Goal: Information Seeking & Learning: Learn about a topic

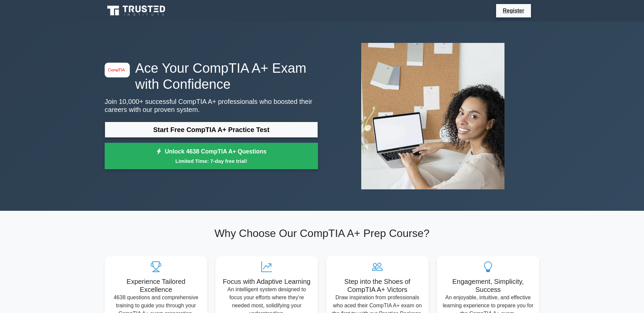
click at [221, 134] on link "Start Free CompTIA A+ Practice Test" at bounding box center [211, 130] width 213 height 16
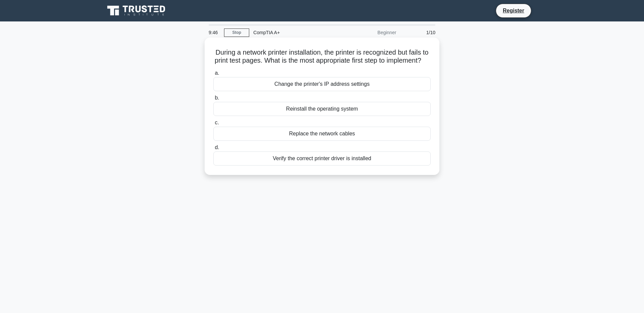
click at [302, 166] on div "Verify the correct printer driver is installed" at bounding box center [321, 159] width 217 height 14
click at [213, 150] on input "d. Verify the correct printer driver is installed" at bounding box center [213, 148] width 0 height 4
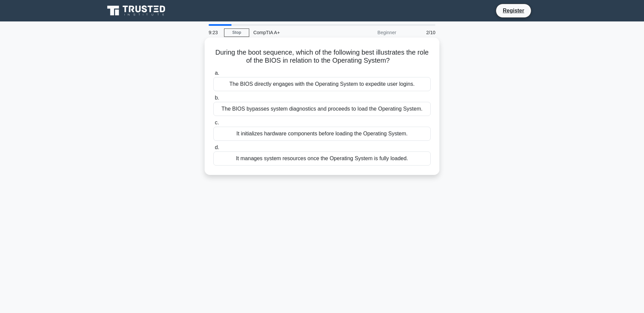
click at [339, 141] on div "It initializes hardware components before loading the Operating System." at bounding box center [321, 134] width 217 height 14
click at [213, 125] on input "c. It initializes hardware components before loading the Operating System." at bounding box center [213, 123] width 0 height 4
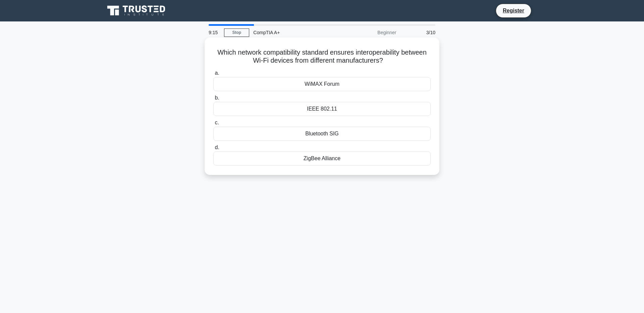
click at [336, 105] on div "IEEE 802.11" at bounding box center [321, 109] width 217 height 14
click at [213, 100] on input "b. IEEE 802.11" at bounding box center [213, 98] width 0 height 4
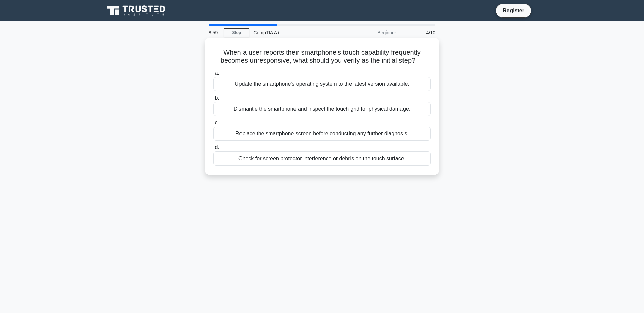
click at [363, 166] on div "Check for screen protector interference or debris on the touch surface." at bounding box center [321, 159] width 217 height 14
click at [213, 150] on input "d. Check for screen protector interference or debris on the touch surface." at bounding box center [213, 148] width 0 height 4
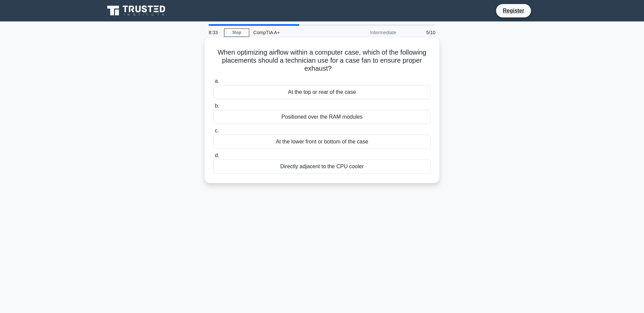
click at [370, 93] on div "At the top or rear of the case" at bounding box center [321, 92] width 217 height 14
click at [213, 84] on input "a. At the top or rear of the case" at bounding box center [213, 81] width 0 height 4
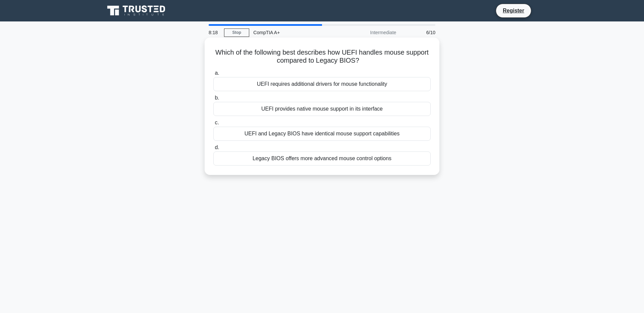
click at [348, 107] on div "UEFI provides native mouse support in its interface" at bounding box center [321, 109] width 217 height 14
click at [213, 100] on input "b. UEFI provides native mouse support in its interface" at bounding box center [213, 98] width 0 height 4
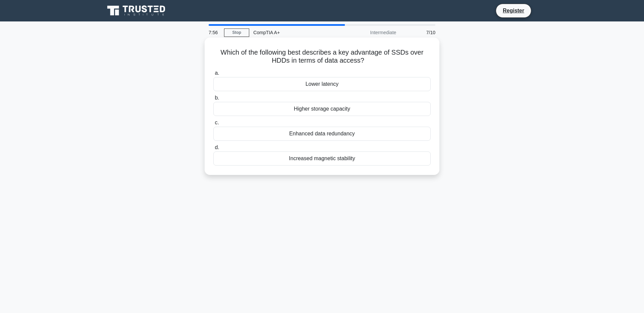
click at [334, 86] on div "Lower latency" at bounding box center [321, 84] width 217 height 14
click at [213, 76] on input "a. Lower latency" at bounding box center [213, 73] width 0 height 4
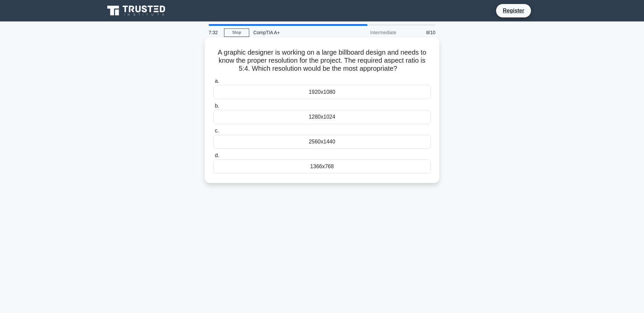
click at [333, 124] on div "1280x1024" at bounding box center [321, 117] width 217 height 14
click at [213, 108] on input "b. 1280x1024" at bounding box center [213, 106] width 0 height 4
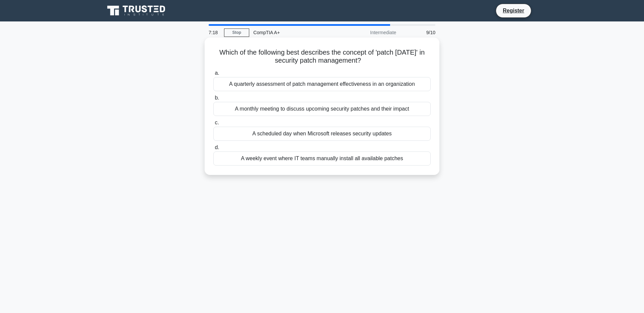
click at [375, 116] on div "A monthly meeting to discuss upcoming security patches and their impact" at bounding box center [321, 109] width 217 height 14
click at [213, 100] on input "b. A monthly meeting to discuss upcoming security patches and their impact" at bounding box center [213, 98] width 0 height 4
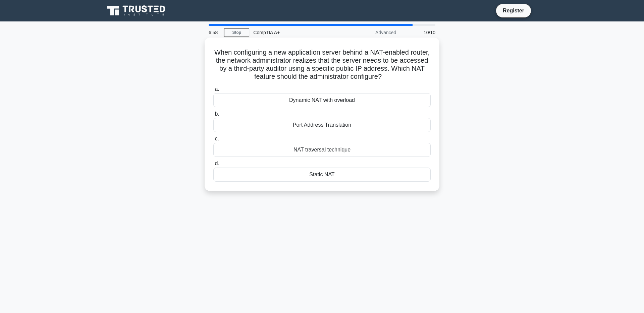
click at [340, 130] on div "Port Address Translation" at bounding box center [321, 125] width 217 height 14
click at [213, 116] on input "b. Port Address Translation" at bounding box center [213, 114] width 0 height 4
radio input "true"
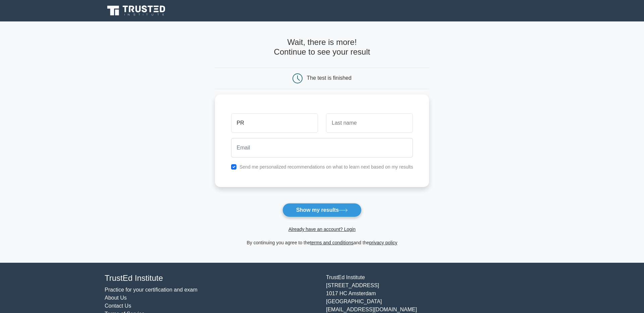
type input "P"
type input "Pra"
click at [413, 129] on input "text" at bounding box center [369, 121] width 87 height 19
type input "raht"
click at [343, 215] on button "Show my results" at bounding box center [322, 210] width 79 height 14
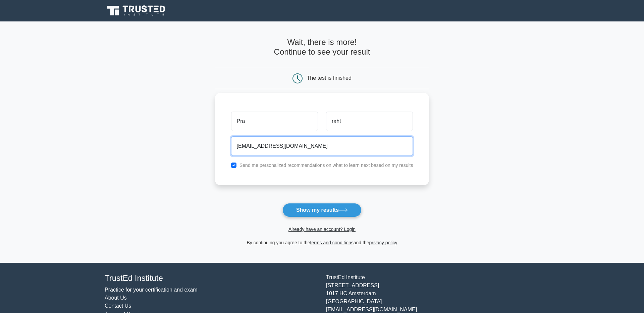
type input "[EMAIL_ADDRESS][DOMAIN_NAME]"
click at [283, 203] on button "Show my results" at bounding box center [322, 210] width 79 height 14
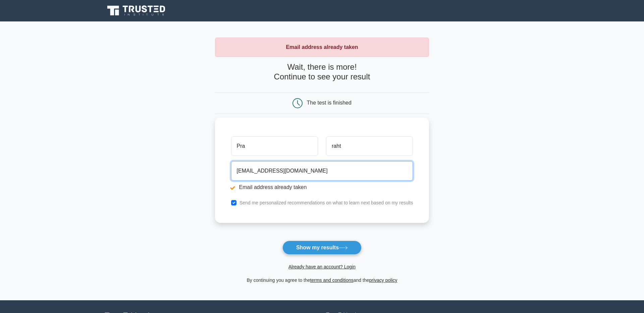
drag, startPoint x: 291, startPoint y: 173, endPoint x: 221, endPoint y: 170, distance: 69.5
click at [231, 170] on input "[EMAIL_ADDRESS][DOMAIN_NAME]" at bounding box center [322, 170] width 182 height 19
type input "[EMAIL_ADDRESS][DOMAIN_NAME]"
click at [283, 241] on button "Show my results" at bounding box center [322, 248] width 79 height 14
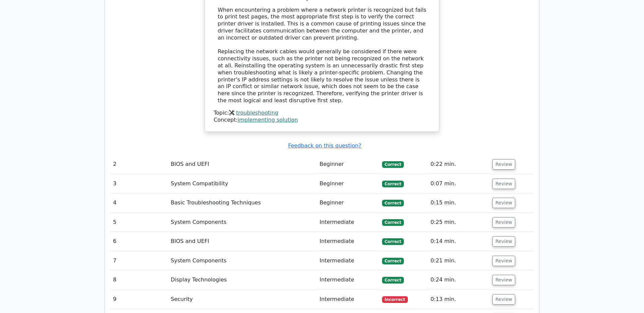
scroll to position [765, 0]
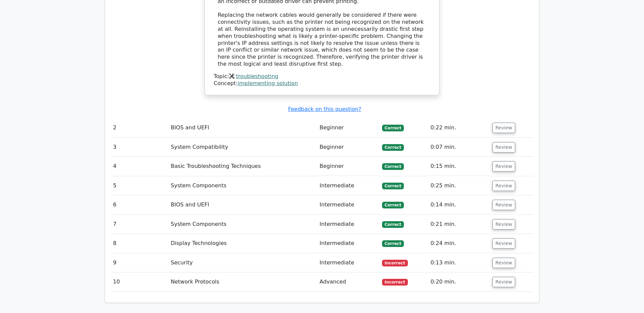
click at [195, 118] on td "BIOS and UEFI" at bounding box center [242, 127] width 149 height 19
click at [498, 123] on button "Review" at bounding box center [504, 128] width 23 height 10
click at [504, 123] on button "Review" at bounding box center [504, 128] width 23 height 10
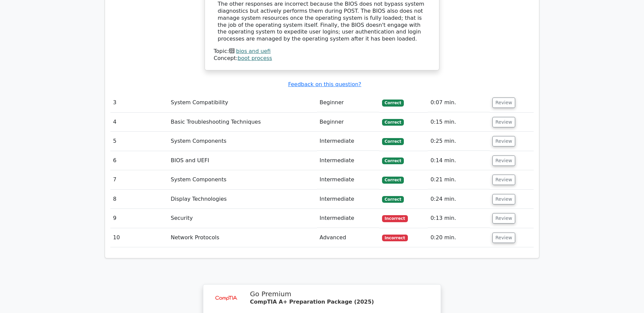
scroll to position [1148, 0]
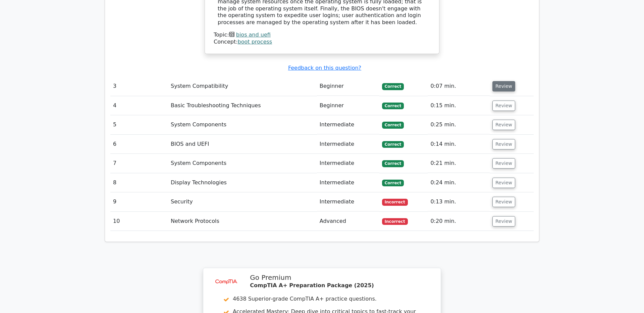
click at [500, 81] on button "Review" at bounding box center [504, 86] width 23 height 10
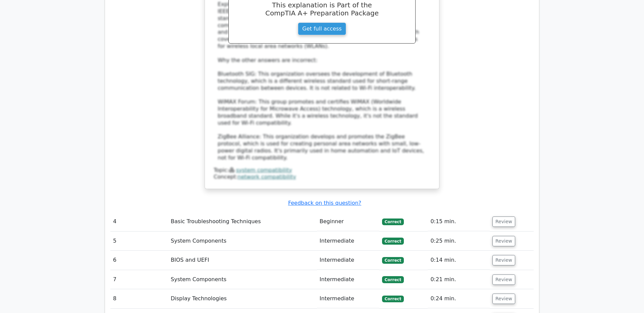
scroll to position [1454, 0]
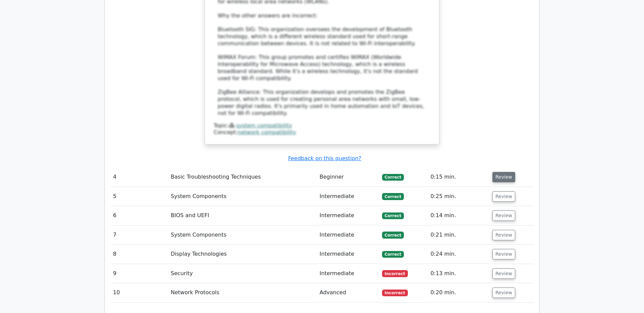
click at [502, 172] on button "Review" at bounding box center [504, 177] width 23 height 10
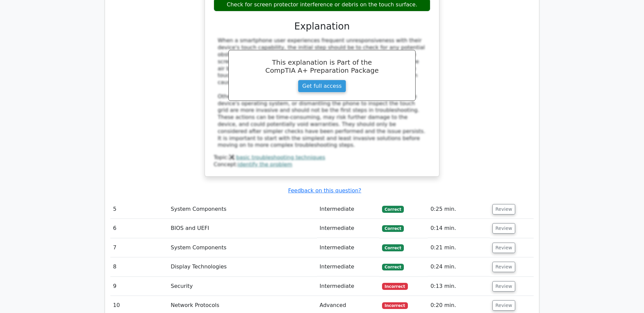
scroll to position [1760, 0]
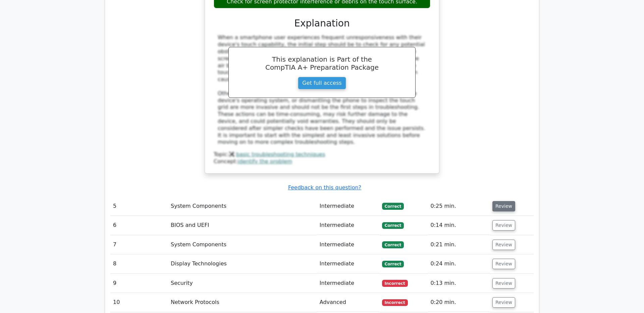
click at [503, 201] on button "Review" at bounding box center [504, 206] width 23 height 10
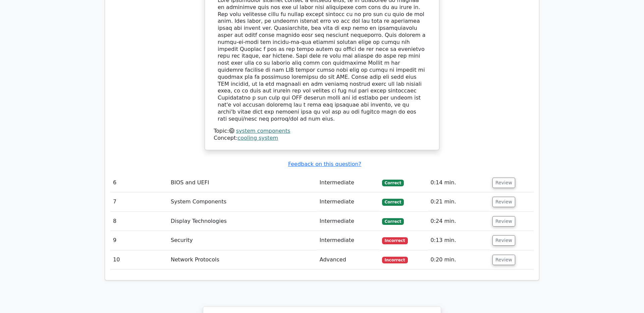
scroll to position [2142, 0]
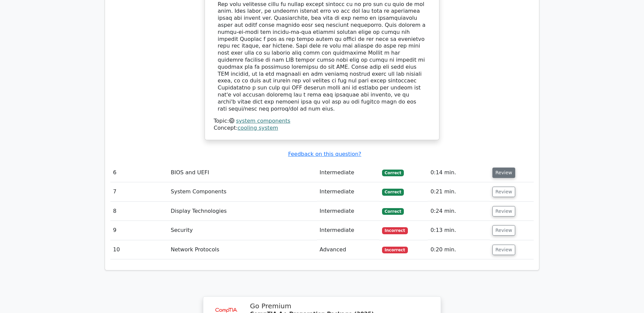
click at [498, 168] on button "Review" at bounding box center [504, 173] width 23 height 10
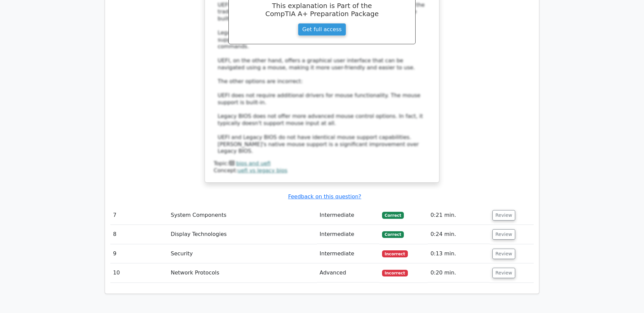
scroll to position [2525, 0]
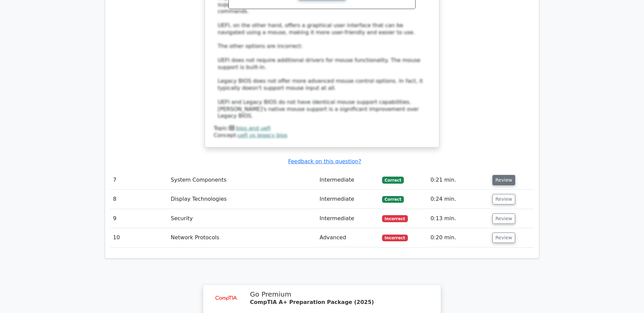
click at [503, 175] on button "Review" at bounding box center [504, 180] width 23 height 10
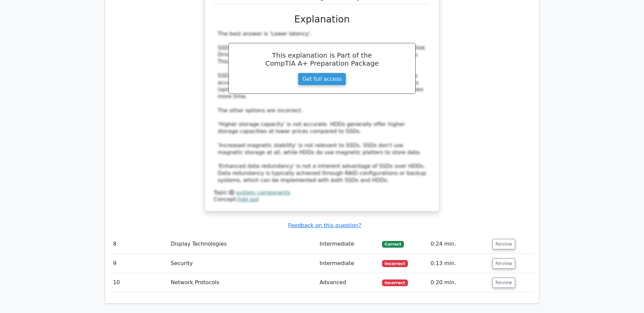
scroll to position [2831, 0]
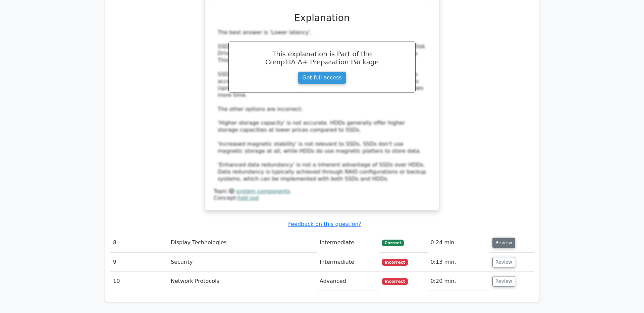
click at [501, 238] on button "Review" at bounding box center [504, 243] width 23 height 10
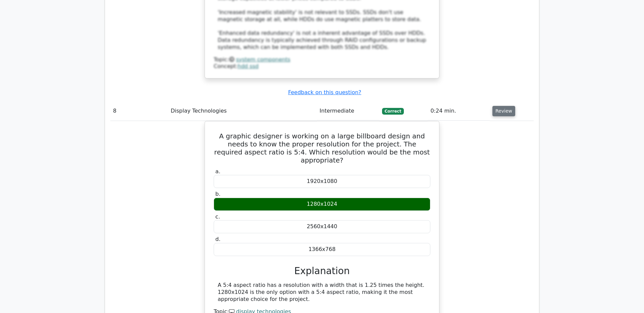
scroll to position [3022, 0]
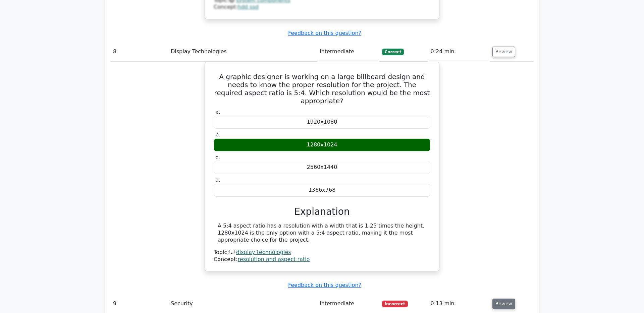
click at [508, 299] on button "Review" at bounding box center [504, 304] width 23 height 10
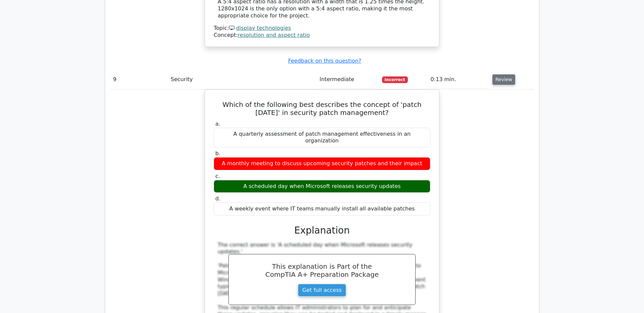
scroll to position [3290, 0]
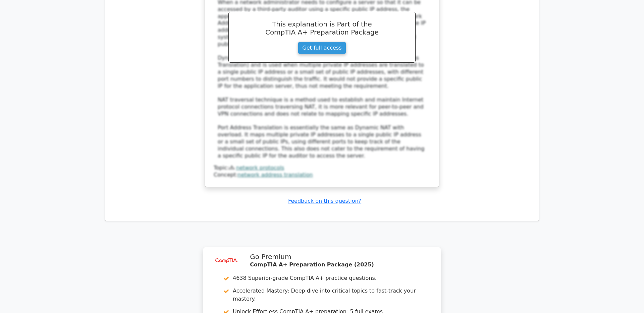
scroll to position [3920, 0]
